Goal: Check status: Check status

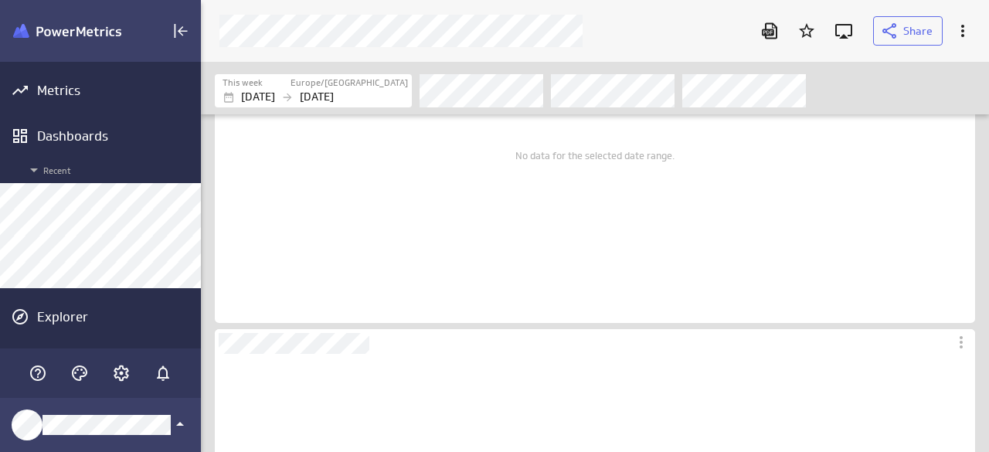
scroll to position [232, 0]
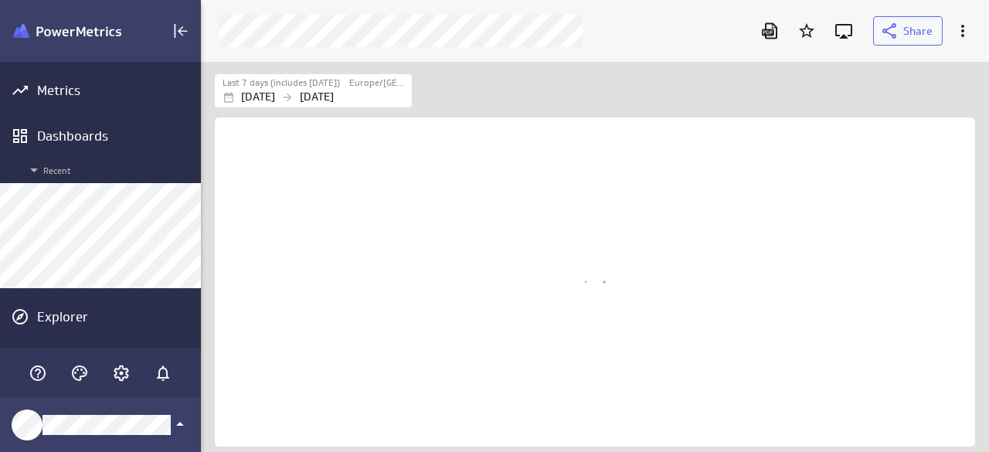
scroll to position [414, 811]
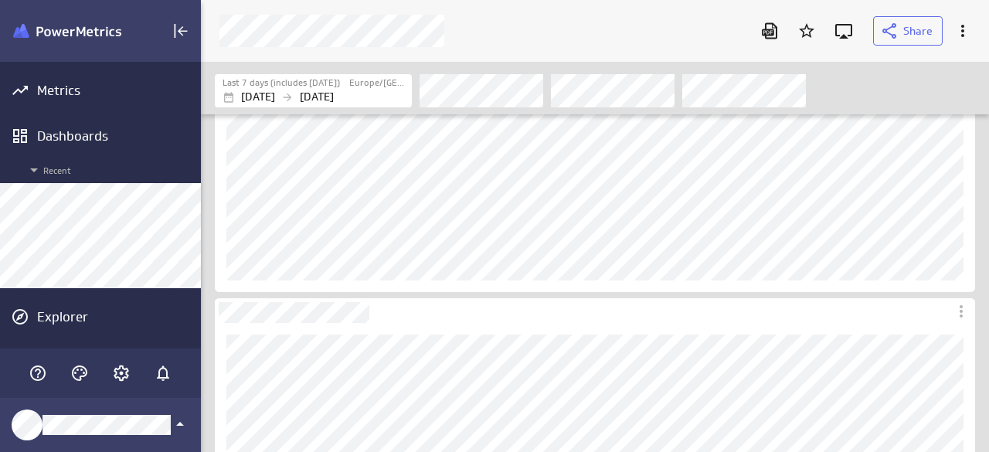
scroll to position [309, 0]
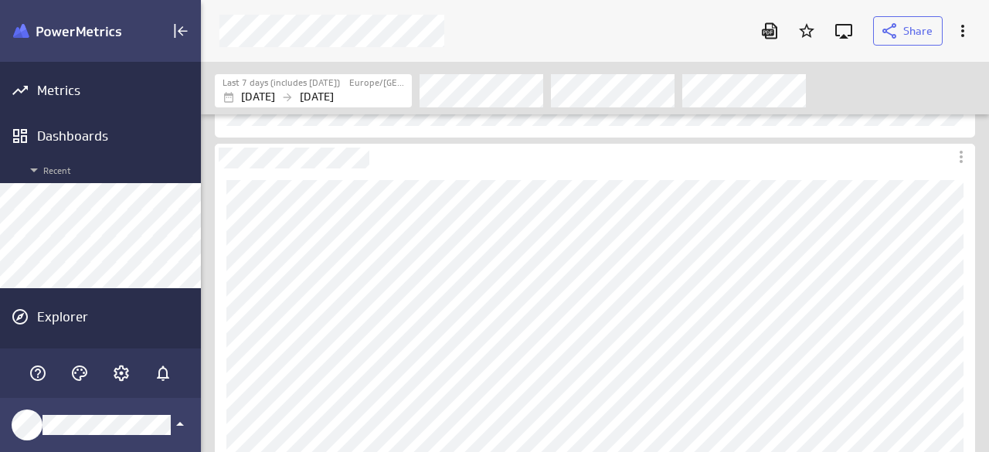
click at [881, 95] on div "Filters" at bounding box center [696, 90] width 555 height 34
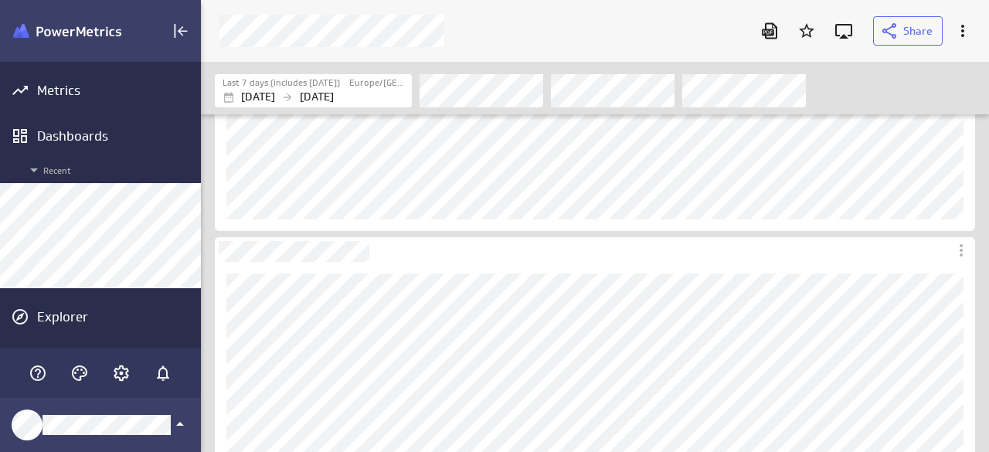
scroll to position [232, 0]
